Goal: Information Seeking & Learning: Learn about a topic

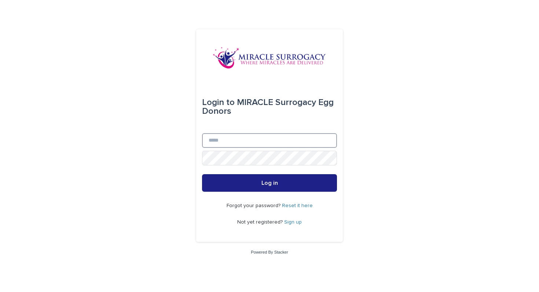
click at [217, 136] on input "Email" at bounding box center [269, 140] width 135 height 15
click at [171, 136] on div "Login to MIRACLE Surrogacy Egg Donors Email Password Log in Forgot your passwor…" at bounding box center [269, 146] width 539 height 292
click at [228, 138] on input "Email" at bounding box center [269, 140] width 135 height 15
paste input "**********"
type input "**********"
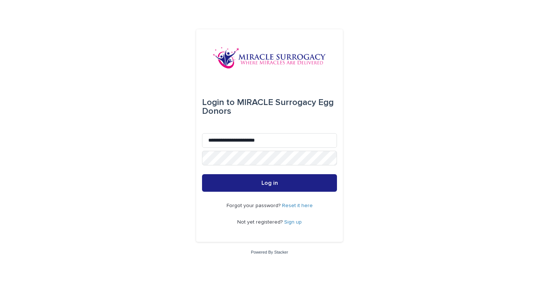
click at [292, 203] on link "Reset it here" at bounding box center [297, 205] width 31 height 5
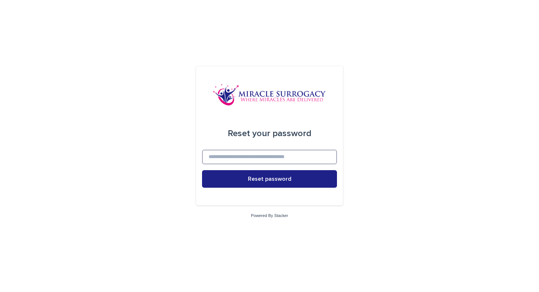
click at [273, 155] on input at bounding box center [269, 157] width 135 height 15
paste input "**********"
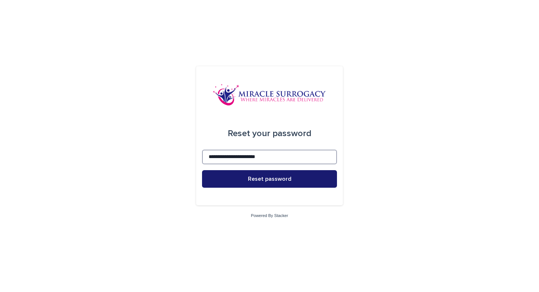
type input "**********"
click at [228, 178] on button "Reset password" at bounding box center [269, 179] width 135 height 18
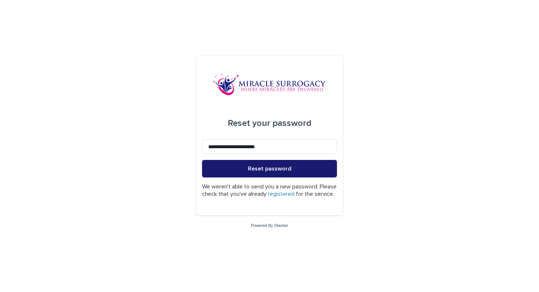
click at [279, 170] on button "Reset password" at bounding box center [269, 169] width 135 height 18
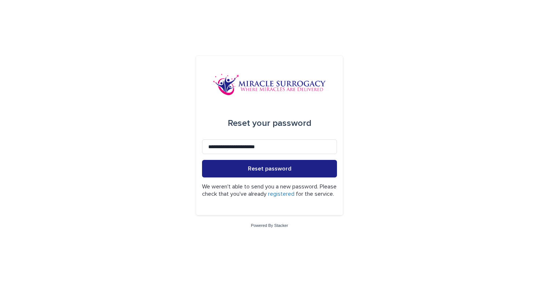
click at [294, 191] on link "registered" at bounding box center [281, 194] width 26 height 6
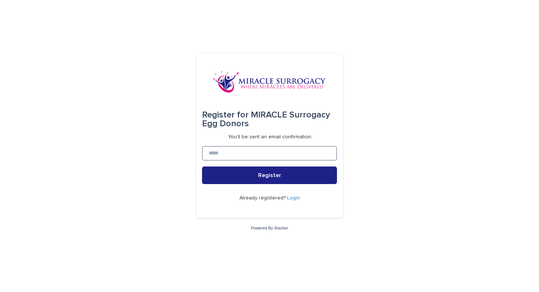
click at [270, 150] on input at bounding box center [269, 153] width 135 height 15
paste input "**********"
type input "**********"
click at [232, 185] on div "Already registered? Login" at bounding box center [269, 198] width 135 height 28
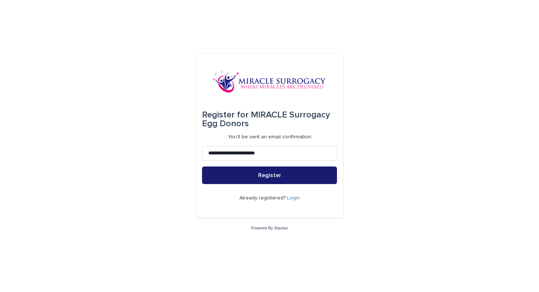
click at [238, 177] on button "Register" at bounding box center [269, 176] width 135 height 18
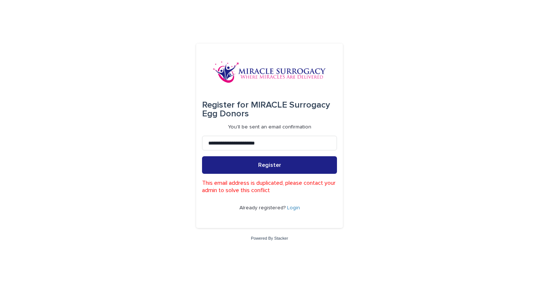
click at [293, 209] on link "Login" at bounding box center [293, 208] width 13 height 5
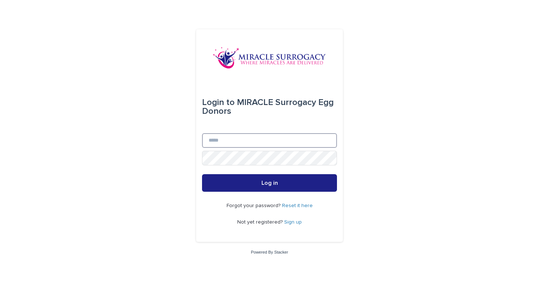
click at [247, 137] on input "Email" at bounding box center [269, 140] width 135 height 15
paste input "**********"
type input "**********"
click at [302, 202] on div "Forgot your password? Reset it here Not yet registered? Sign up" at bounding box center [269, 214] width 135 height 45
click at [299, 205] on link "Reset it here" at bounding box center [297, 205] width 31 height 5
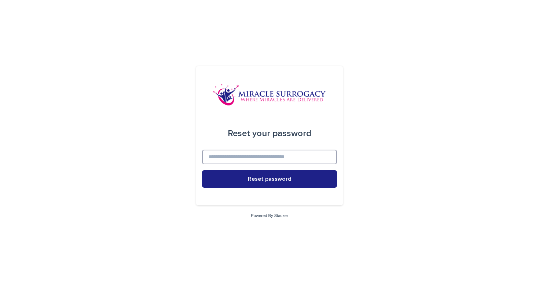
click at [266, 156] on input at bounding box center [269, 157] width 135 height 15
paste input "**********"
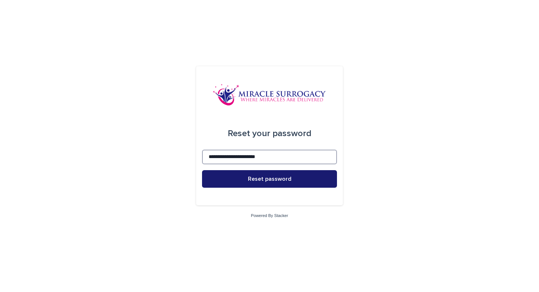
type input "**********"
click at [262, 178] on span "Reset password" at bounding box center [270, 179] width 44 height 6
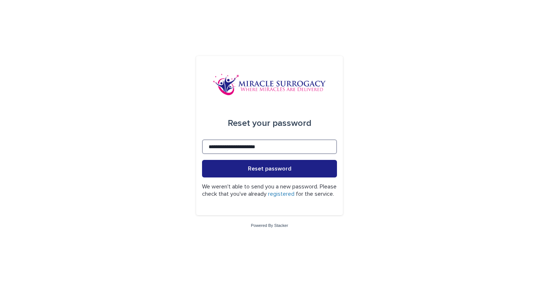
click at [209, 140] on input "**********" at bounding box center [269, 147] width 135 height 15
click at [202, 160] on button "Reset password" at bounding box center [269, 169] width 135 height 18
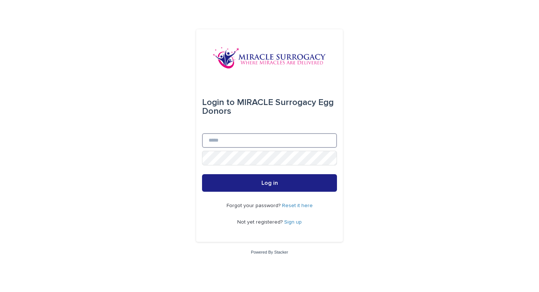
click at [222, 143] on input "Email" at bounding box center [269, 140] width 135 height 15
click at [220, 141] on input "*" at bounding box center [269, 140] width 135 height 15
paste input "**********"
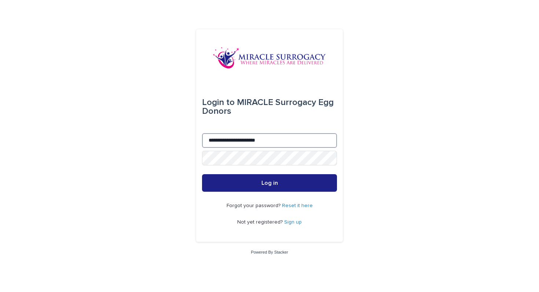
type input "**********"
click at [202, 174] on button "Log in" at bounding box center [269, 183] width 135 height 18
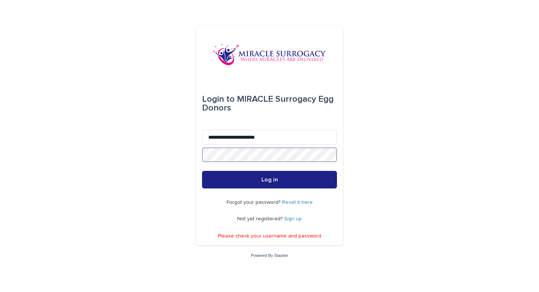
click at [202, 171] on button "Log in" at bounding box center [269, 180] width 135 height 18
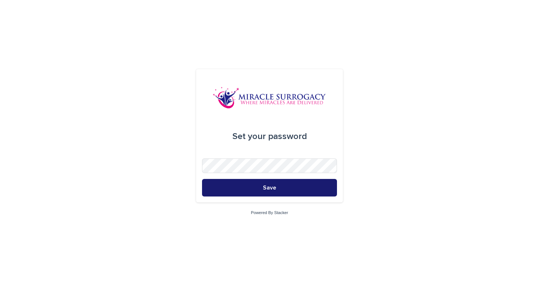
click at [268, 184] on button "Save" at bounding box center [269, 188] width 135 height 18
click at [202, 179] on button "Save" at bounding box center [269, 188] width 135 height 18
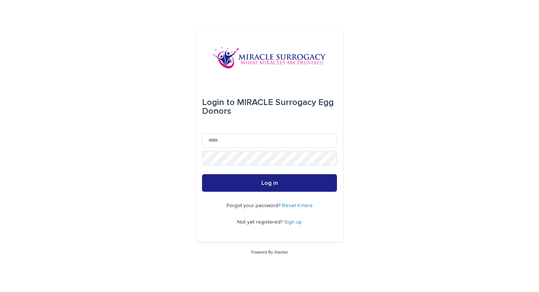
click at [291, 224] on link "Sign up" at bounding box center [293, 222] width 18 height 5
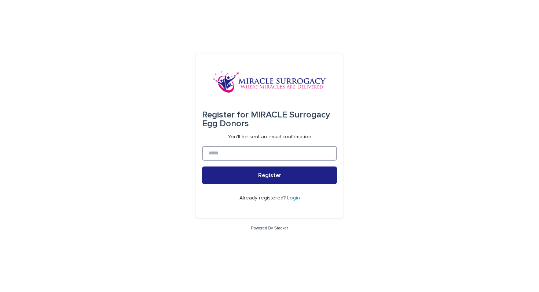
click at [265, 153] on input at bounding box center [269, 153] width 135 height 15
type input "**********"
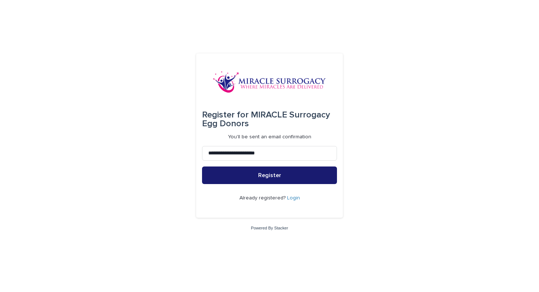
click at [263, 174] on span "Register" at bounding box center [269, 176] width 23 height 6
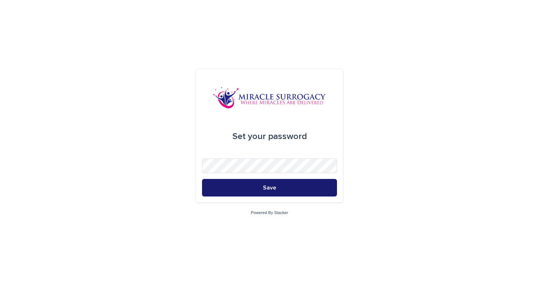
click at [278, 188] on button "Save" at bounding box center [269, 188] width 135 height 18
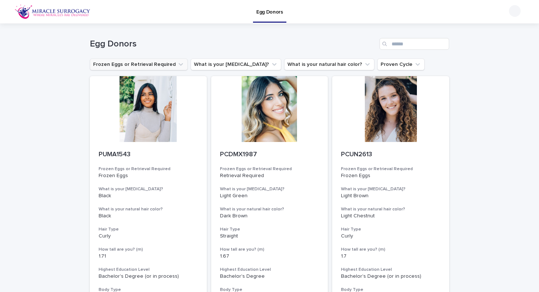
click at [123, 66] on button "Frozen Eggs or Retrieval Required" at bounding box center [139, 65] width 98 height 12
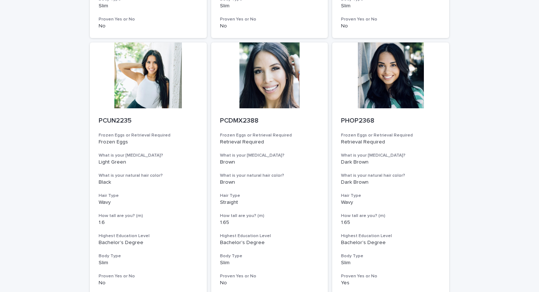
scroll to position [550, 0]
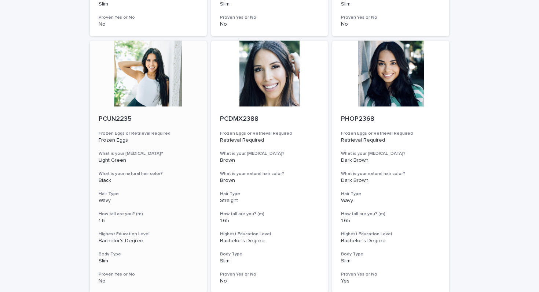
click at [136, 71] on div at bounding box center [148, 74] width 117 height 66
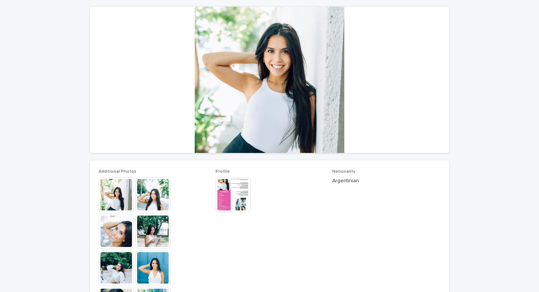
scroll to position [63, 0]
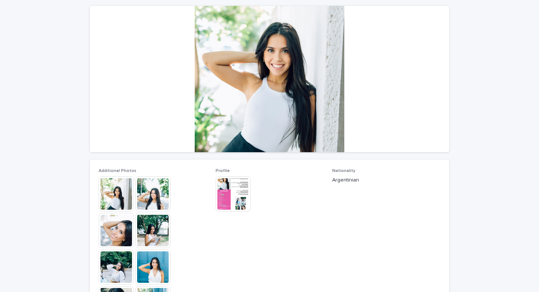
click at [152, 192] on img at bounding box center [152, 194] width 35 height 35
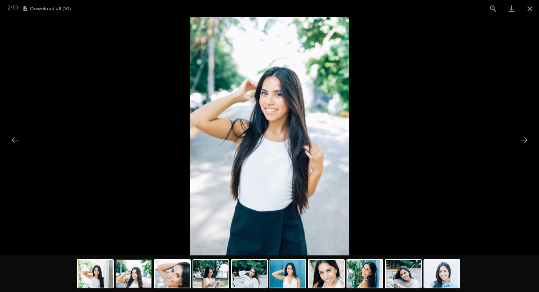
click at [125, 271] on img at bounding box center [133, 274] width 35 height 28
click at [149, 272] on img at bounding box center [133, 274] width 35 height 28
click at [173, 279] on img at bounding box center [172, 274] width 35 height 28
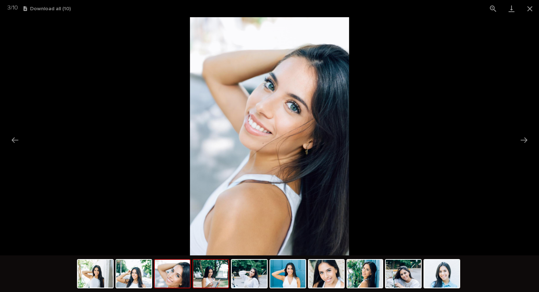
click at [219, 284] on img at bounding box center [210, 274] width 35 height 28
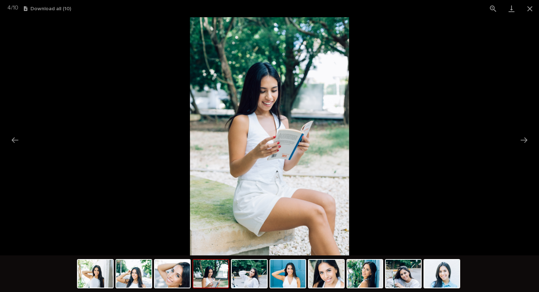
click at [260, 292] on div at bounding box center [269, 275] width 385 height 38
click at [258, 279] on img at bounding box center [249, 274] width 35 height 28
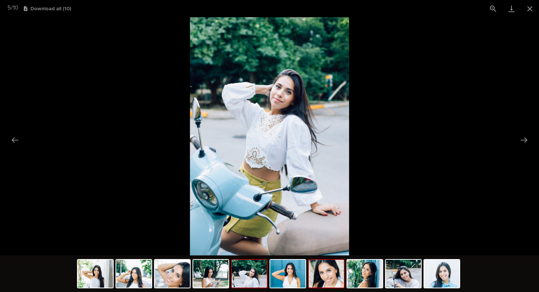
click at [320, 279] on img at bounding box center [326, 274] width 35 height 28
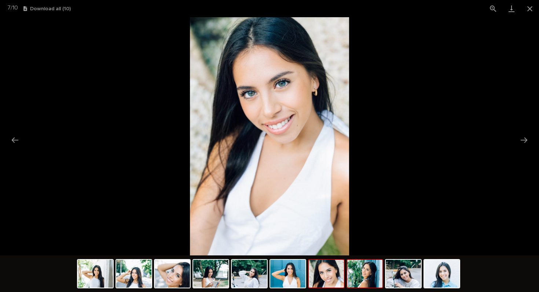
click at [349, 281] on img at bounding box center [364, 274] width 35 height 28
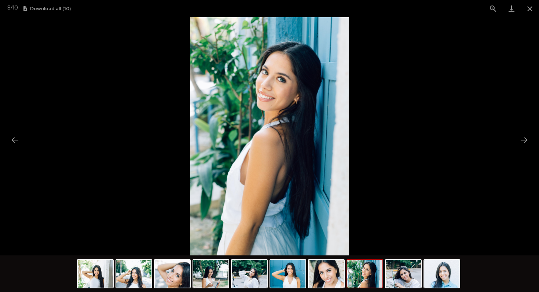
click at [366, 278] on img at bounding box center [364, 274] width 35 height 28
click at [377, 281] on img at bounding box center [364, 274] width 35 height 28
click at [399, 281] on img at bounding box center [402, 274] width 35 height 28
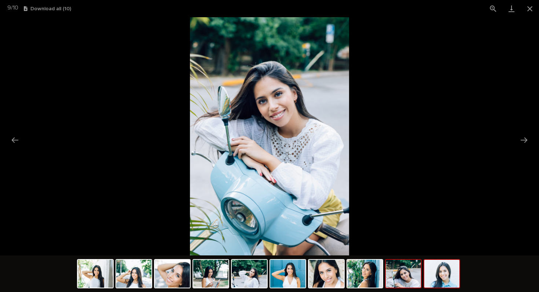
click at [428, 279] on img at bounding box center [441, 274] width 35 height 28
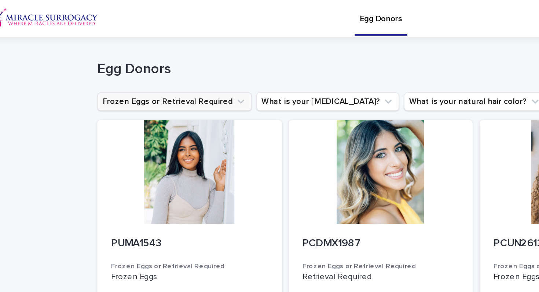
click at [127, 61] on button "Frozen Eggs or Retrieval Required" at bounding box center [139, 65] width 98 height 12
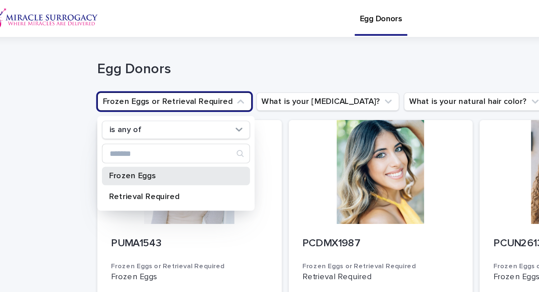
click at [123, 112] on p "Frozen Eggs" at bounding box center [136, 111] width 78 height 5
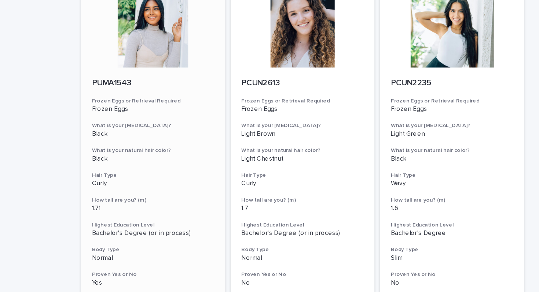
scroll to position [107, 0]
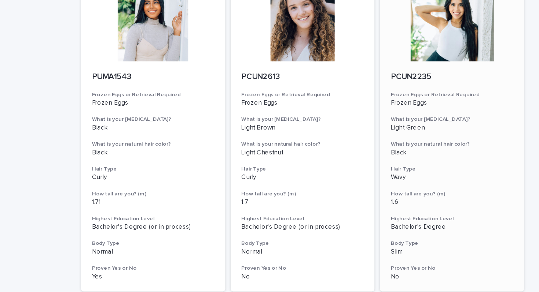
click at [373, 32] on div at bounding box center [390, 17] width 117 height 66
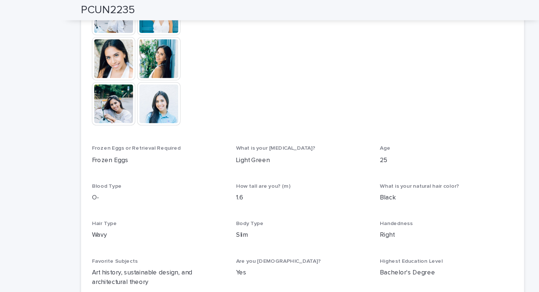
scroll to position [313, 0]
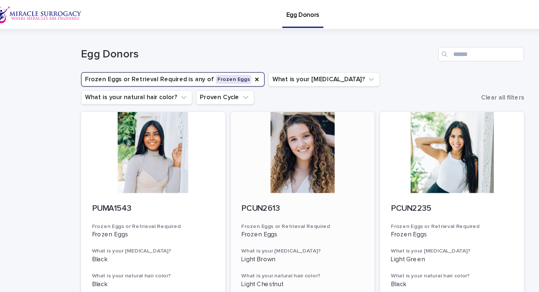
click at [262, 125] on div at bounding box center [269, 124] width 117 height 66
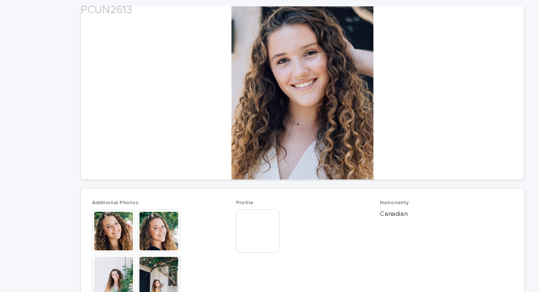
scroll to position [70, 0]
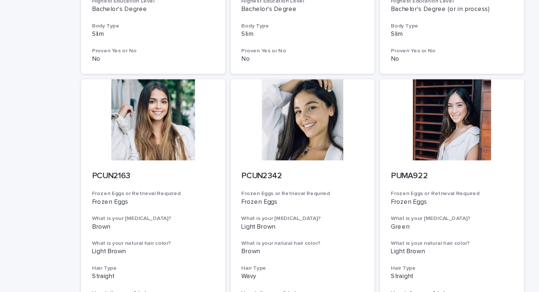
scroll to position [541, 0]
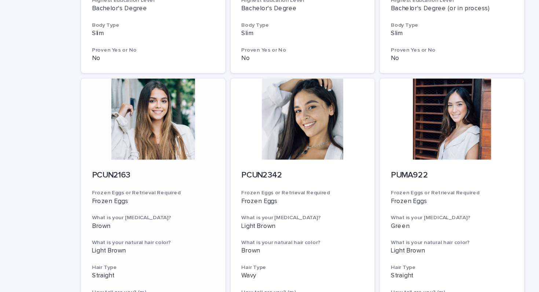
click at [146, 93] on div at bounding box center [148, 97] width 117 height 66
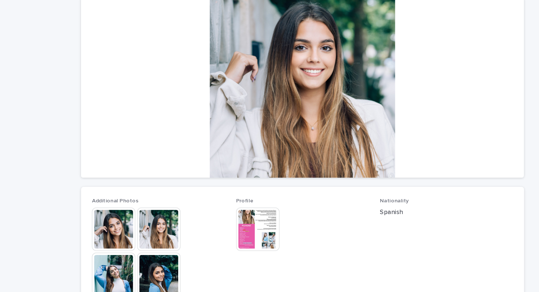
scroll to position [77, 0]
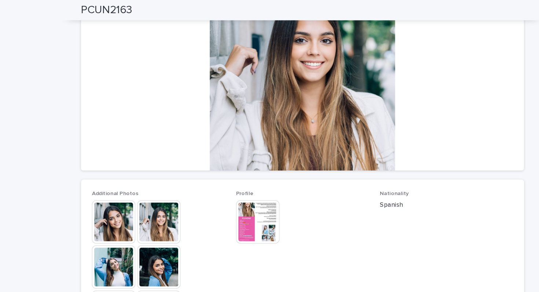
click at [150, 182] on img at bounding box center [152, 180] width 35 height 35
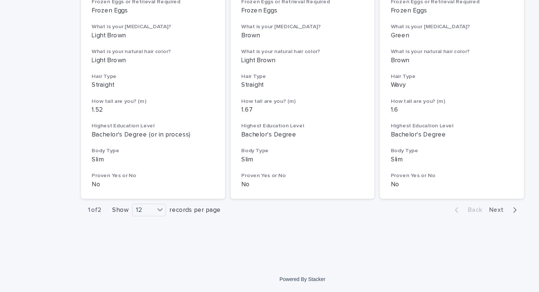
click at [435, 224] on span "Next" at bounding box center [429, 225] width 16 height 5
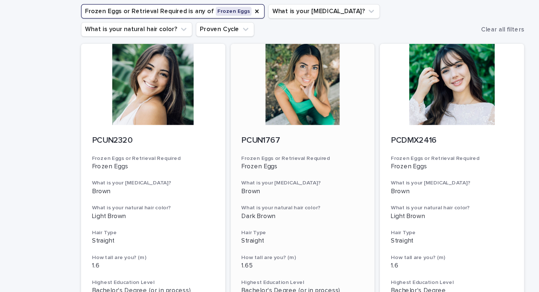
click at [297, 150] on div at bounding box center [269, 124] width 117 height 66
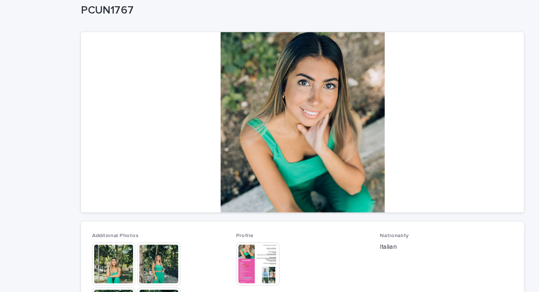
scroll to position [48, 0]
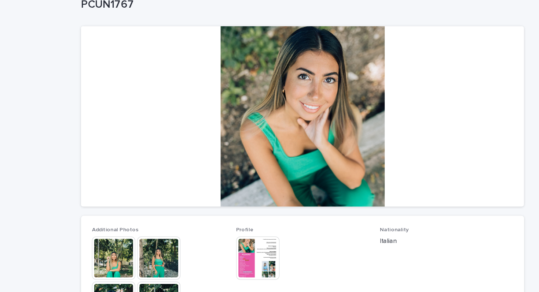
click at [154, 203] on img at bounding box center [152, 209] width 35 height 35
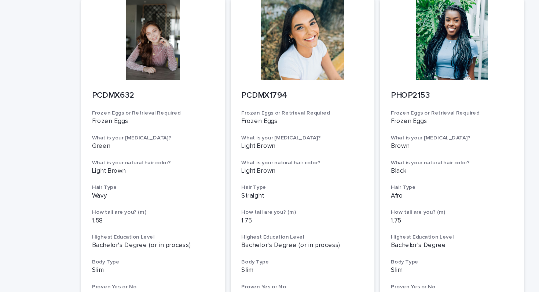
scroll to position [294, 0]
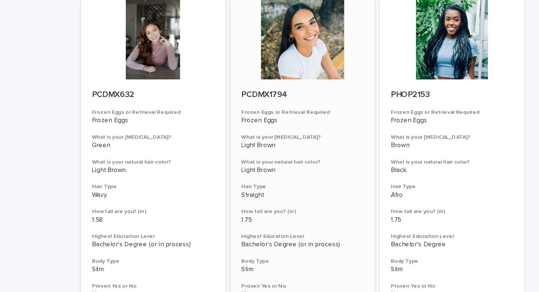
click at [254, 86] on div at bounding box center [269, 87] width 117 height 66
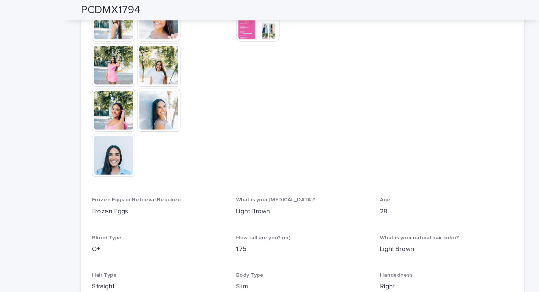
scroll to position [242, 0]
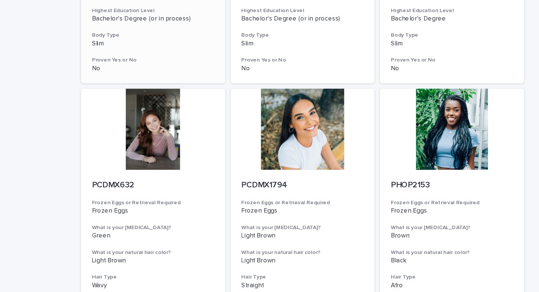
scroll to position [221, 0]
click at [248, 169] on div at bounding box center [269, 160] width 117 height 66
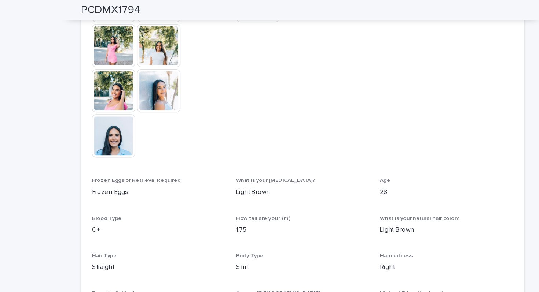
scroll to position [257, 0]
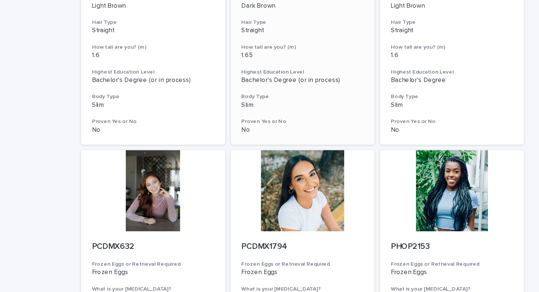
scroll to position [385, 0]
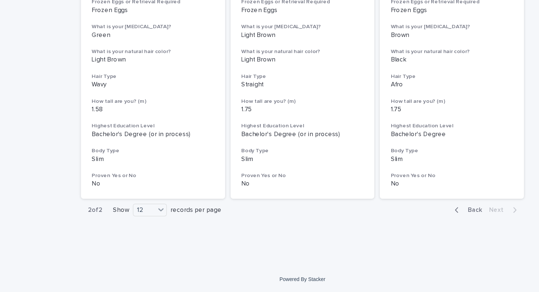
click at [400, 224] on span "Back" at bounding box center [407, 225] width 16 height 5
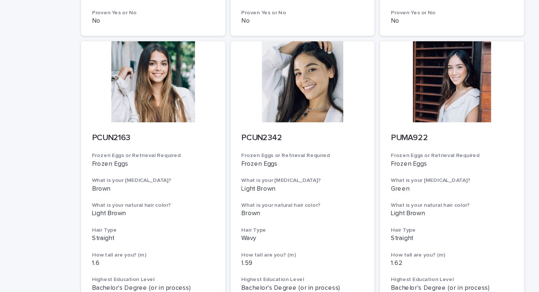
scroll to position [515, 0]
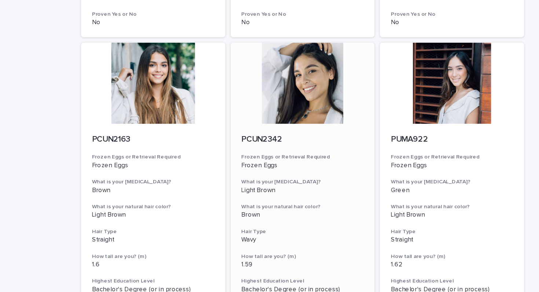
click at [258, 115] on div at bounding box center [269, 123] width 117 height 66
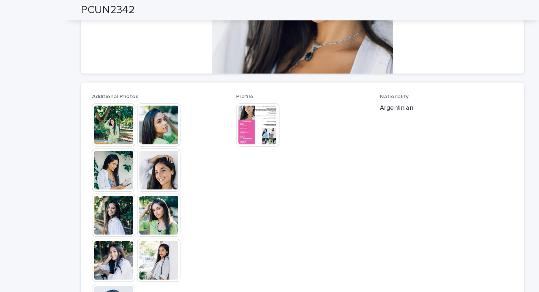
scroll to position [156, 0]
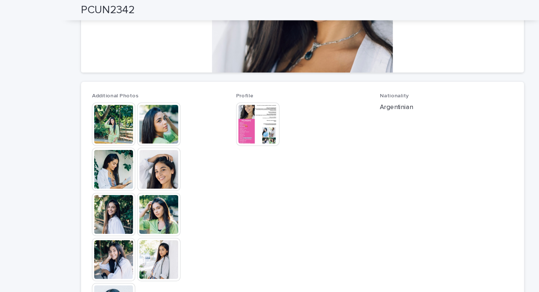
click at [148, 103] on img at bounding box center [152, 100] width 35 height 35
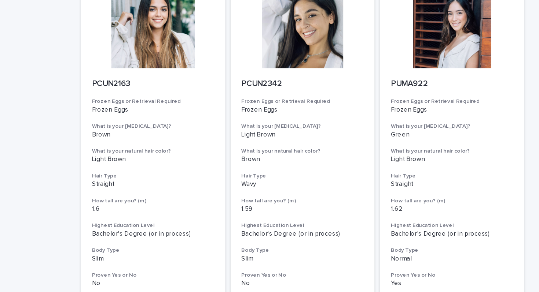
scroll to position [561, 0]
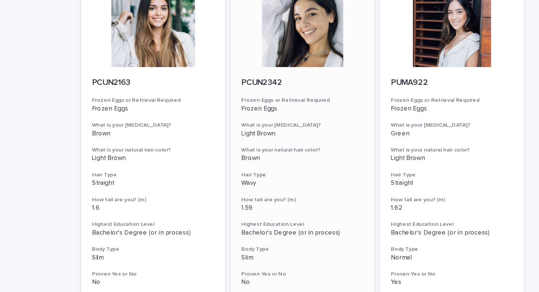
click at [277, 88] on div at bounding box center [269, 77] width 117 height 66
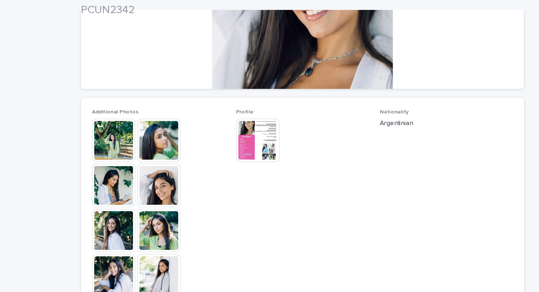
scroll to position [154, 0]
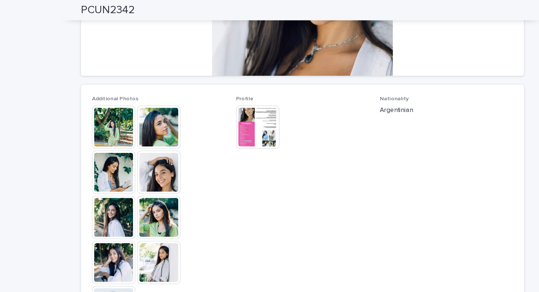
click at [150, 211] on img at bounding box center [152, 213] width 35 height 35
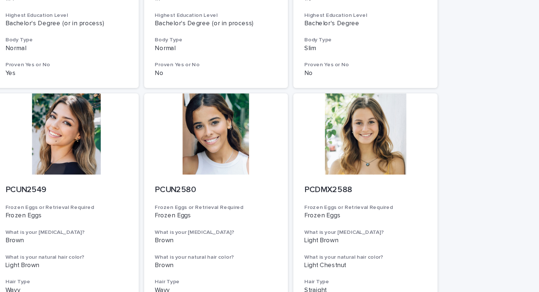
scroll to position [273, 0]
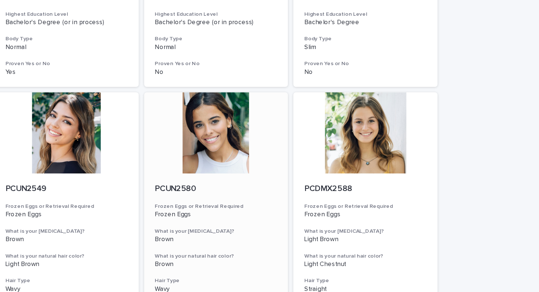
click at [270, 104] on div at bounding box center [269, 108] width 117 height 66
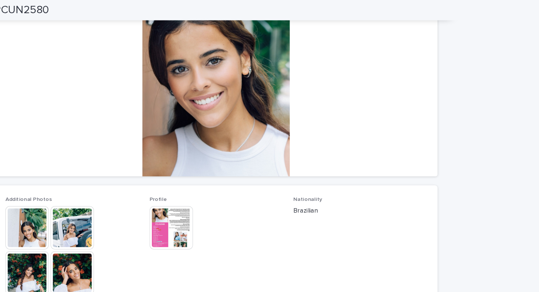
scroll to position [70, 0]
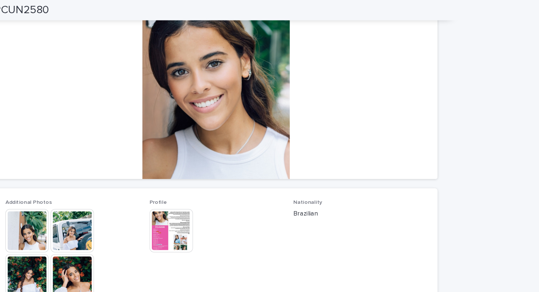
click at [263, 111] on div at bounding box center [269, 72] width 359 height 147
click at [121, 181] on img at bounding box center [116, 187] width 35 height 35
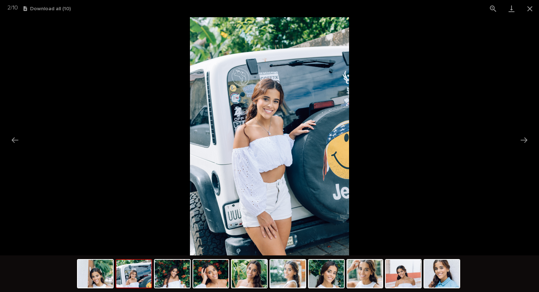
scroll to position [0, 0]
click at [529, 18] on picture at bounding box center [269, 136] width 539 height 239
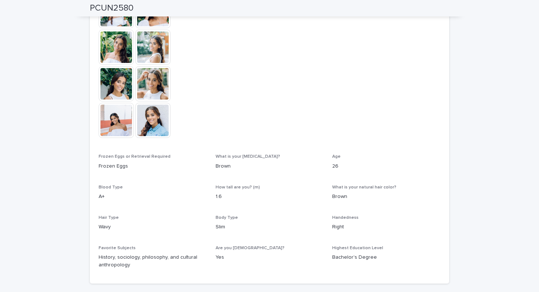
scroll to position [284, 0]
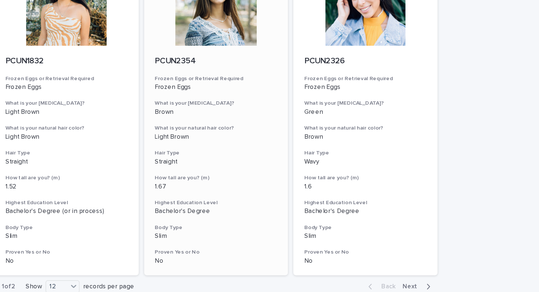
scroll to position [854, 0]
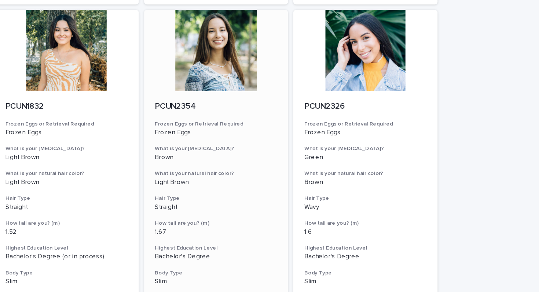
click at [253, 36] on div at bounding box center [269, 41] width 117 height 66
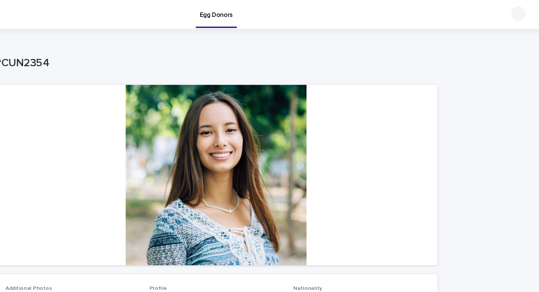
click at [256, 141] on div at bounding box center [269, 142] width 359 height 147
click at [275, 111] on div at bounding box center [269, 142] width 359 height 147
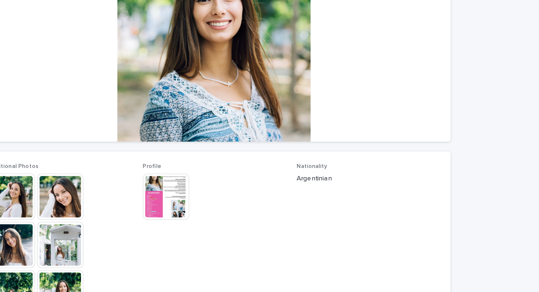
scroll to position [139, 0]
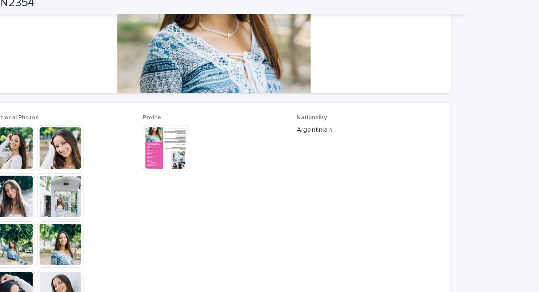
click at [110, 118] on img at bounding box center [116, 118] width 35 height 35
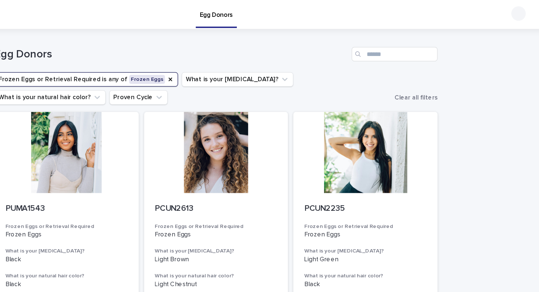
click at [267, 12] on p "Egg Donors" at bounding box center [269, 7] width 27 height 15
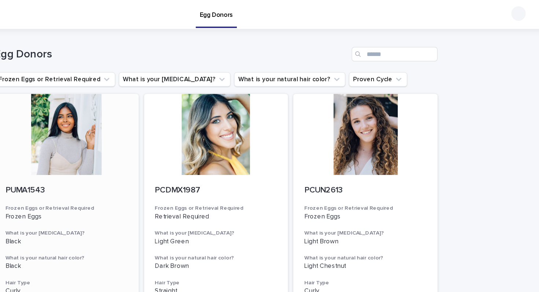
scroll to position [0, 0]
